Goal: Check status: Check status

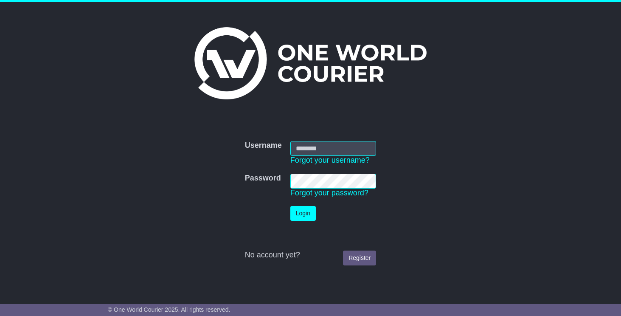
type input "**********"
click at [307, 213] on button "Login" at bounding box center [303, 213] width 25 height 15
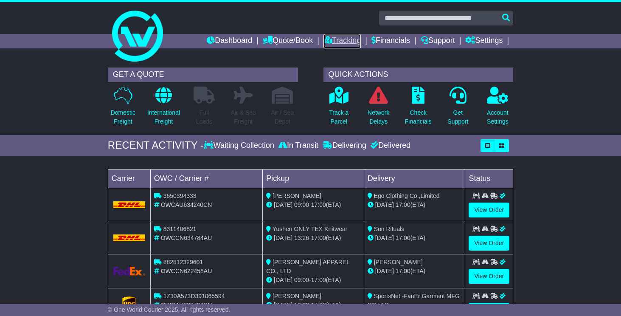
click at [343, 40] on link "Tracking" at bounding box center [342, 41] width 37 height 14
